Goal: Information Seeking & Learning: Learn about a topic

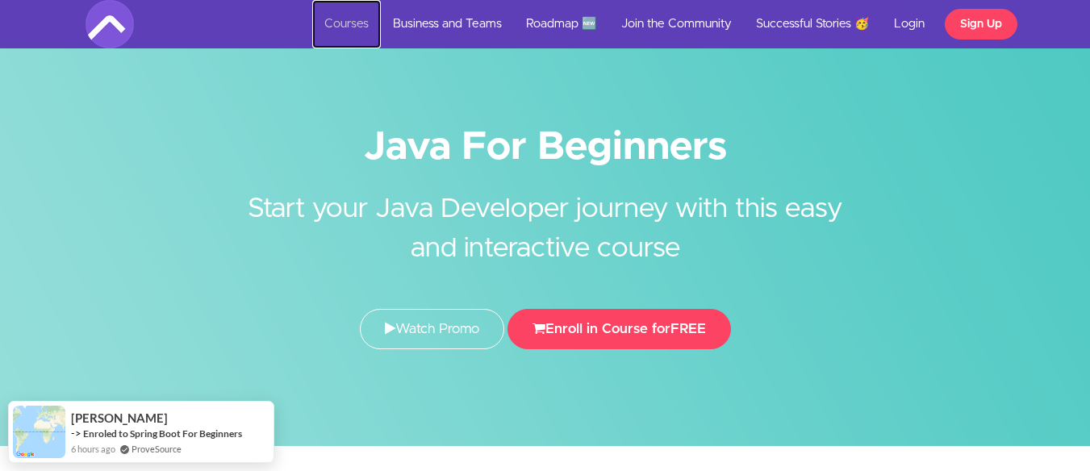
click at [339, 31] on link "Courses" at bounding box center [346, 24] width 69 height 48
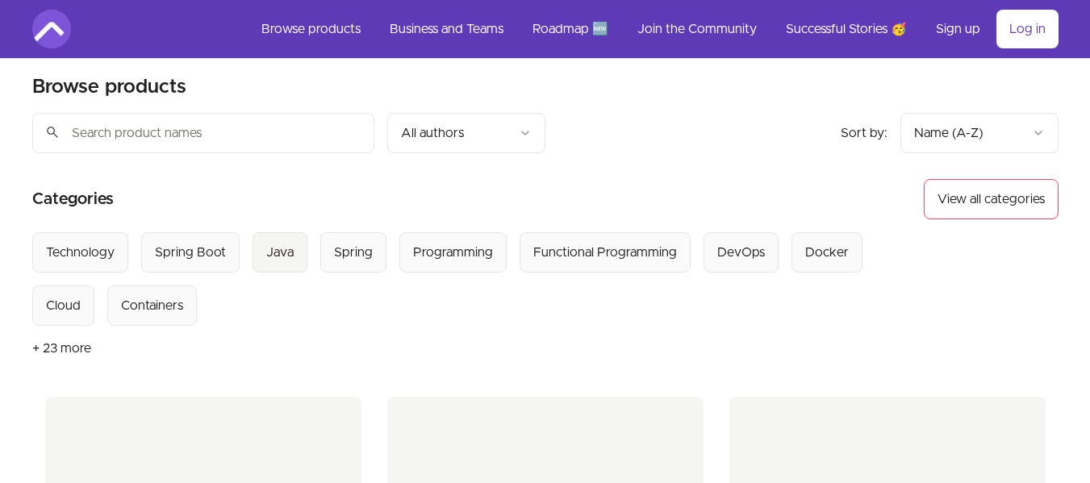
scroll to position [81, 0]
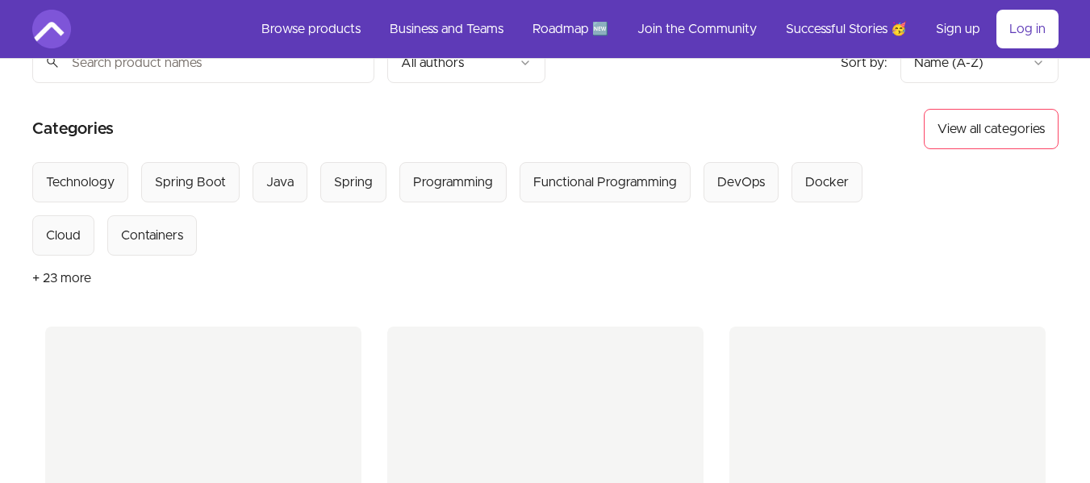
click at [63, 280] on button "+ 23 more" at bounding box center [61, 278] width 59 height 45
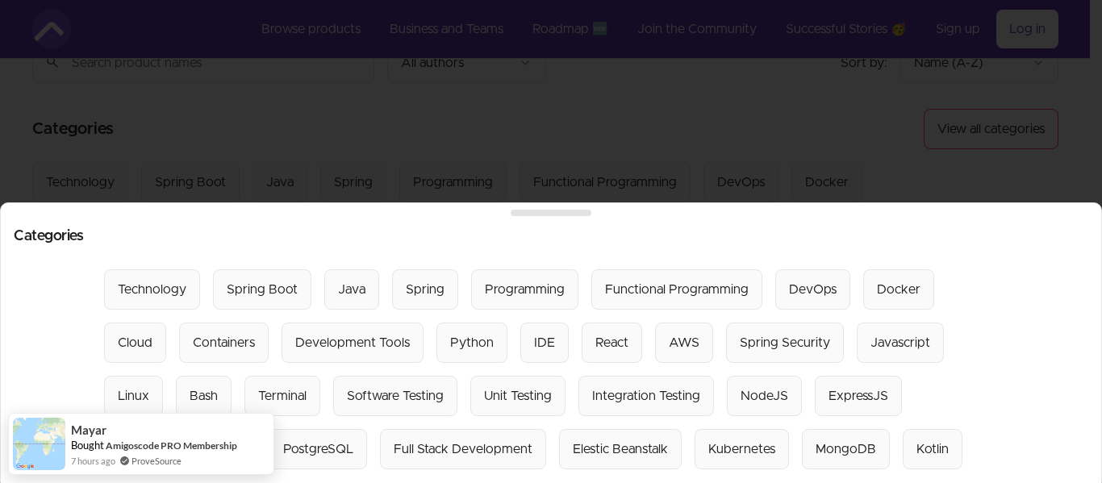
click at [165, 167] on div at bounding box center [551, 241] width 1102 height 483
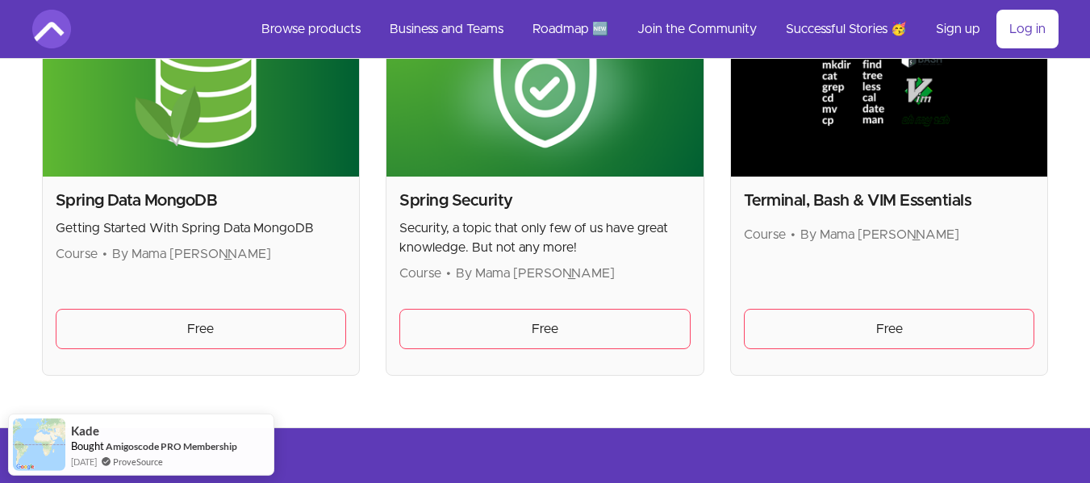
scroll to position [4438, 0]
